Goal: Check status: Check status

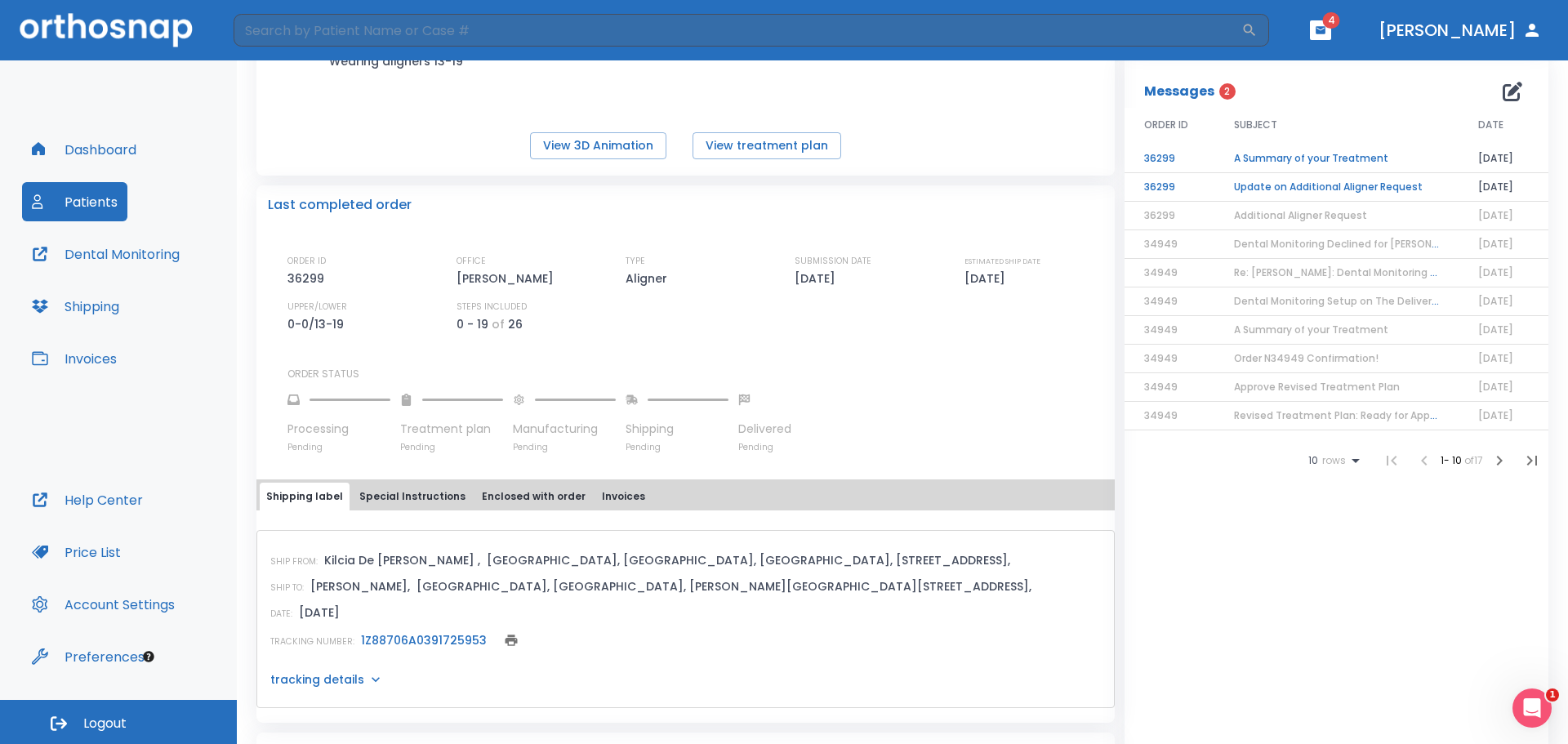
scroll to position [327, 0]
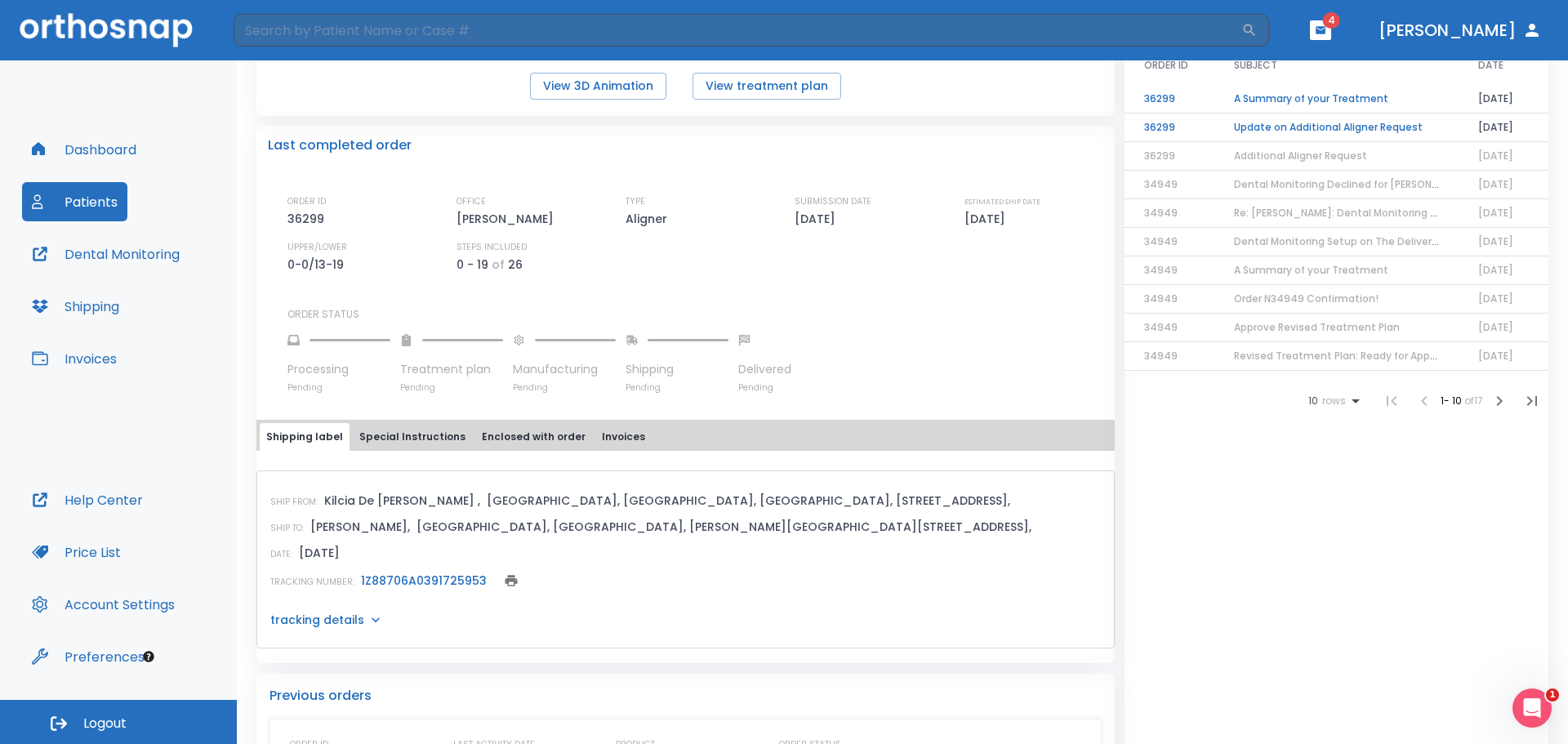
click at [469, 580] on link "1Z88706A0391725953" at bounding box center [424, 580] width 126 height 16
click at [372, 623] on icon at bounding box center [375, 619] width 16 height 16
click at [376, 620] on icon at bounding box center [375, 619] width 16 height 16
click at [504, 582] on icon "print" at bounding box center [510, 580] width 14 height 14
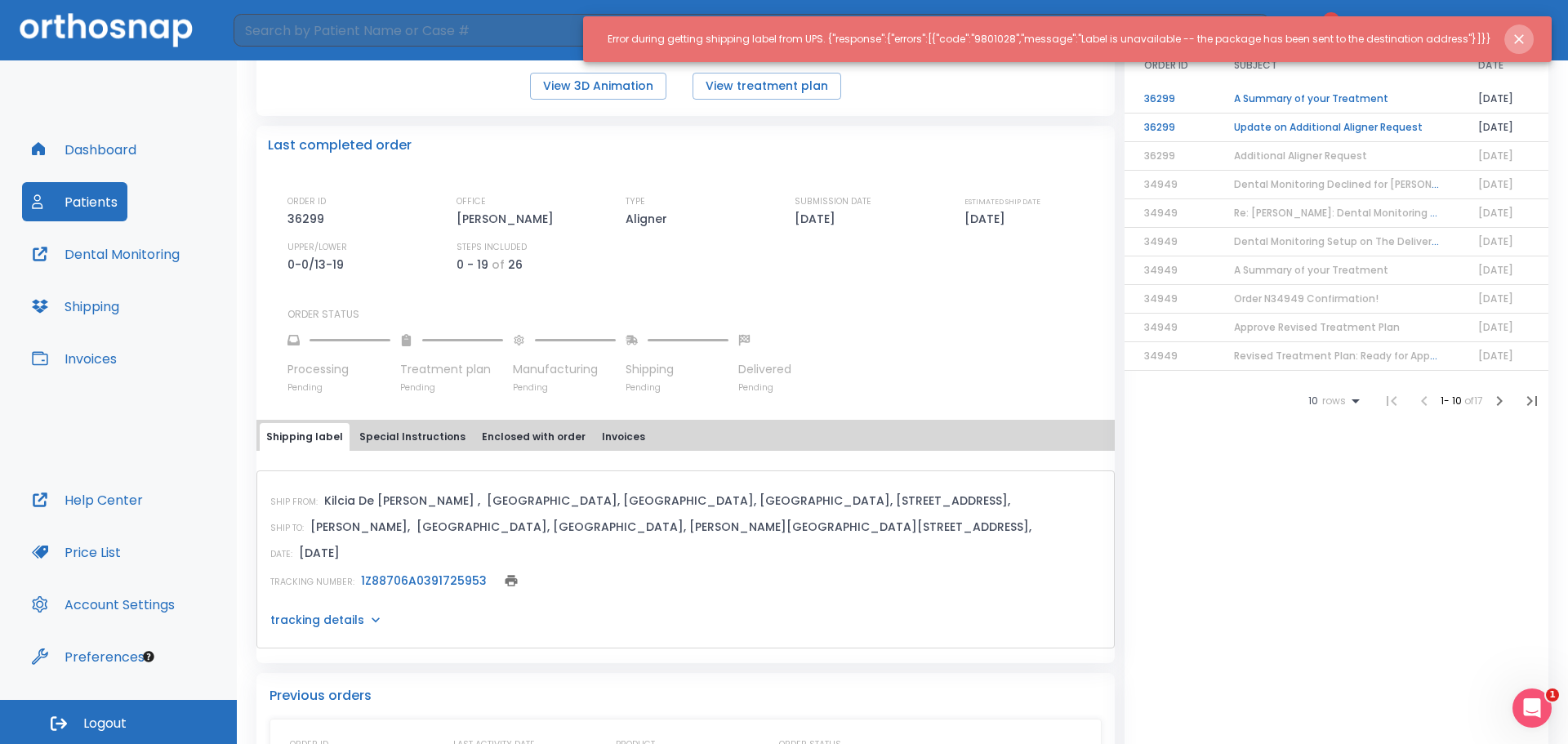
click at [1514, 34] on icon "Close notification" at bounding box center [1519, 38] width 16 height 16
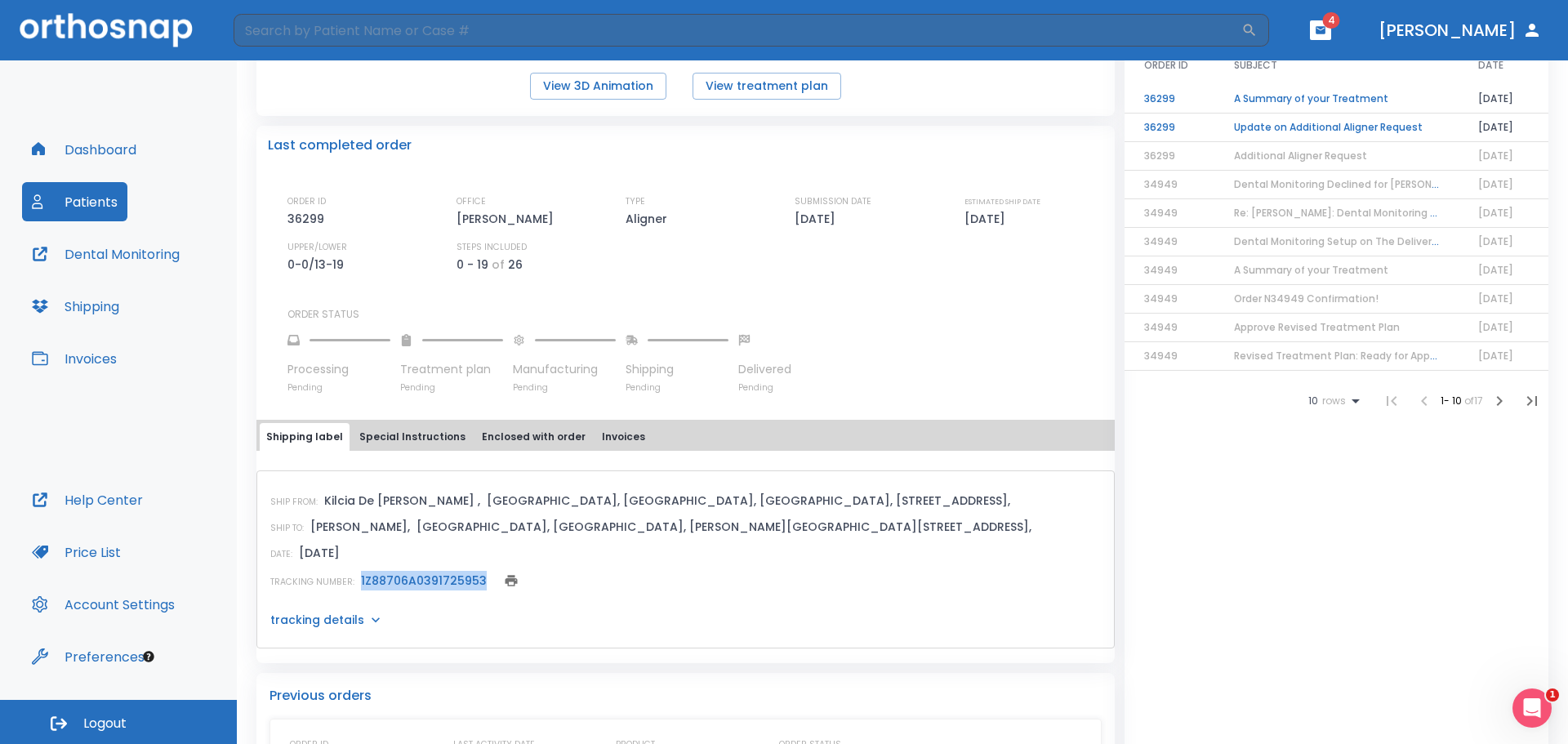
drag, startPoint x: 482, startPoint y: 585, endPoint x: 353, endPoint y: 589, distance: 129.1
click at [353, 589] on div "TRACKING NUMBER: 1Z88706A0391725953" at bounding box center [686, 580] width 830 height 23
copy div "1Z88706A0391725953"
